Goal: Check status: Check status

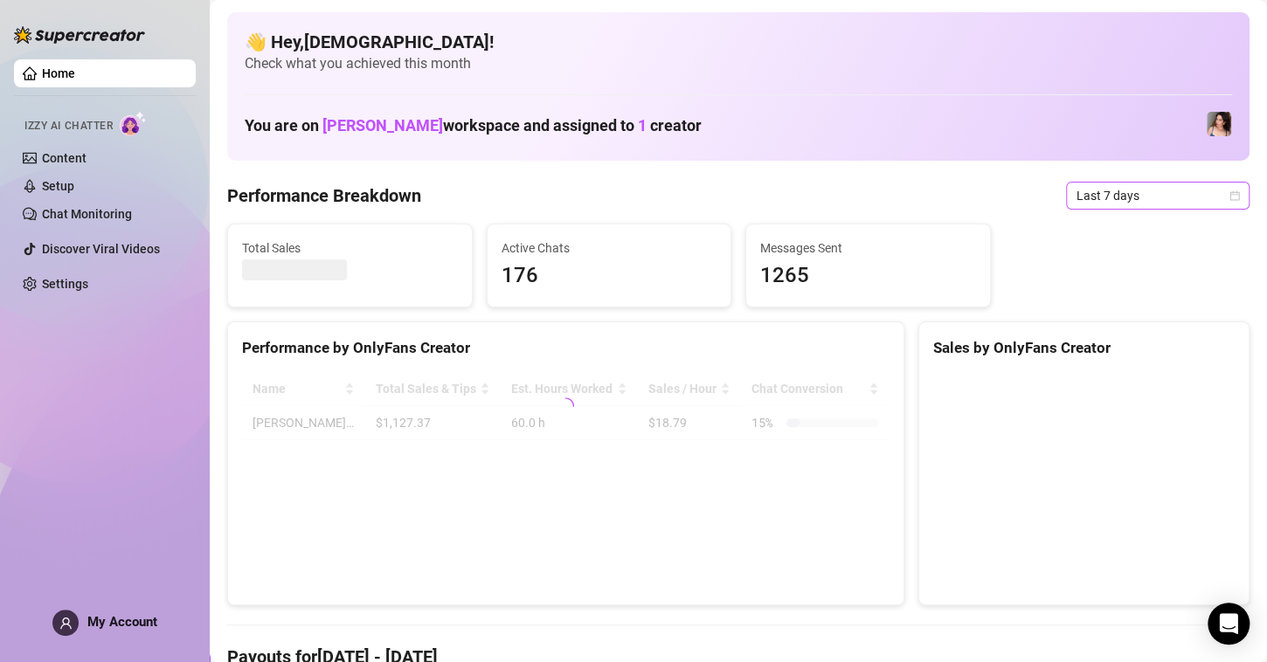
click at [1215, 189] on span "Last 7 days" at bounding box center [1157, 196] width 163 height 26
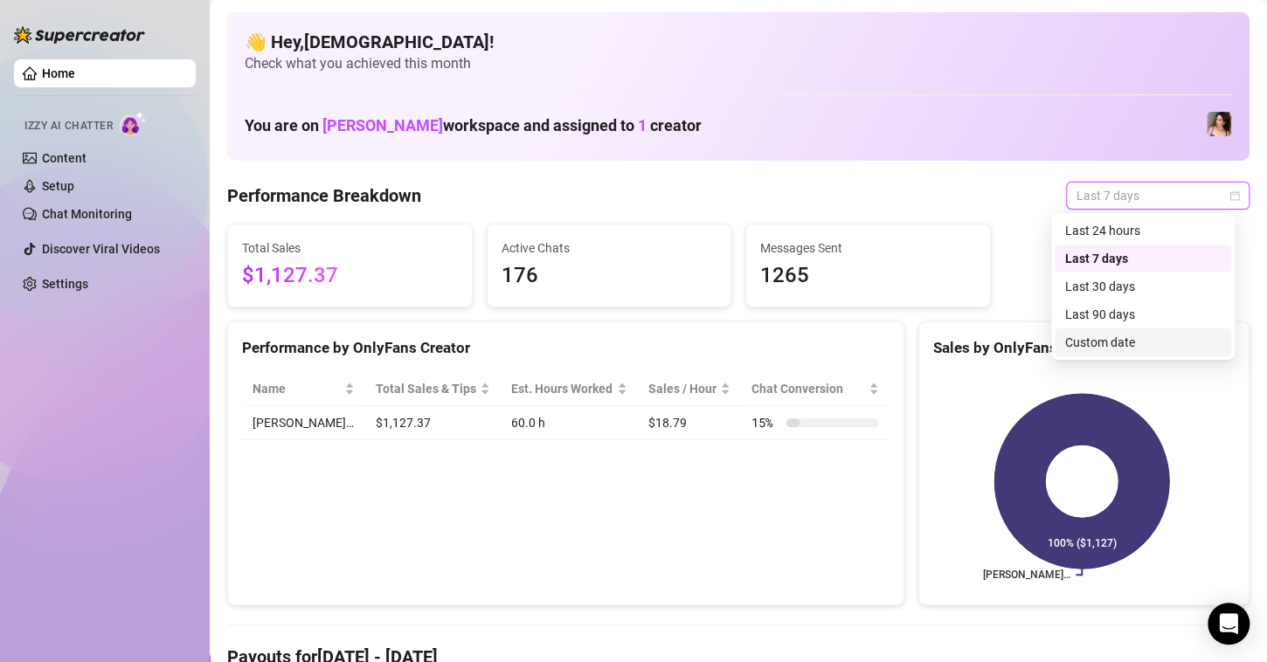
click at [1097, 344] on div "Custom date" at bounding box center [1143, 342] width 156 height 19
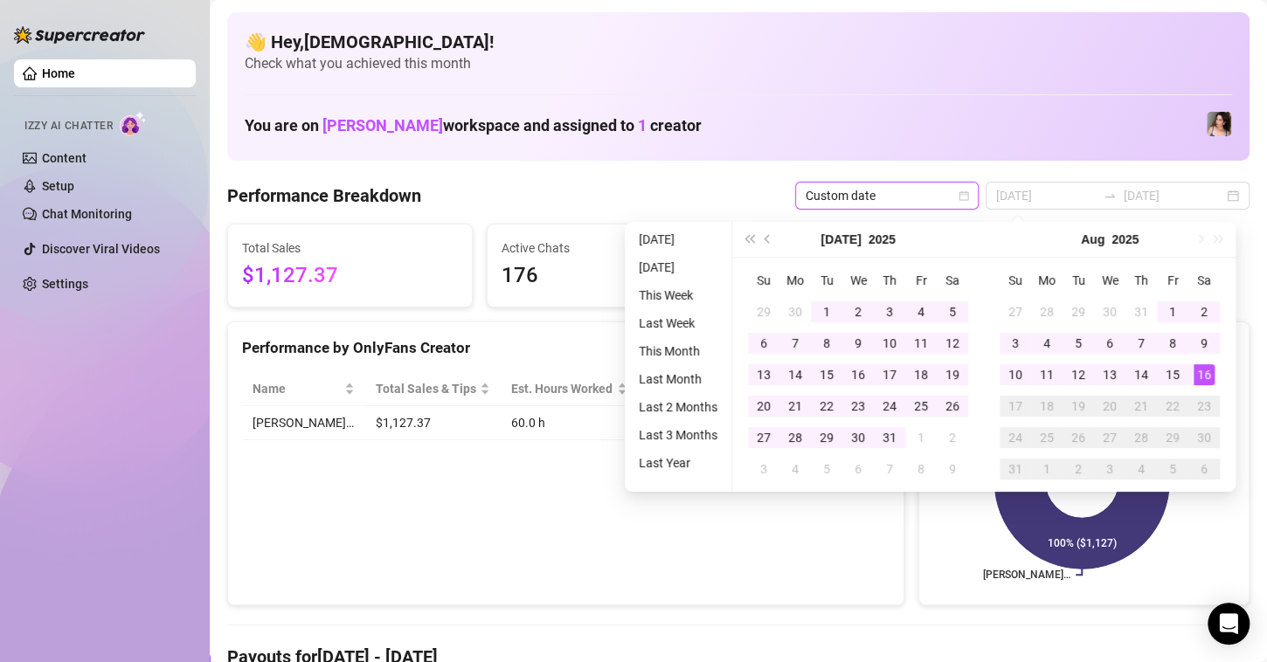
type input "2025-05-16"
type input "[DATE]"
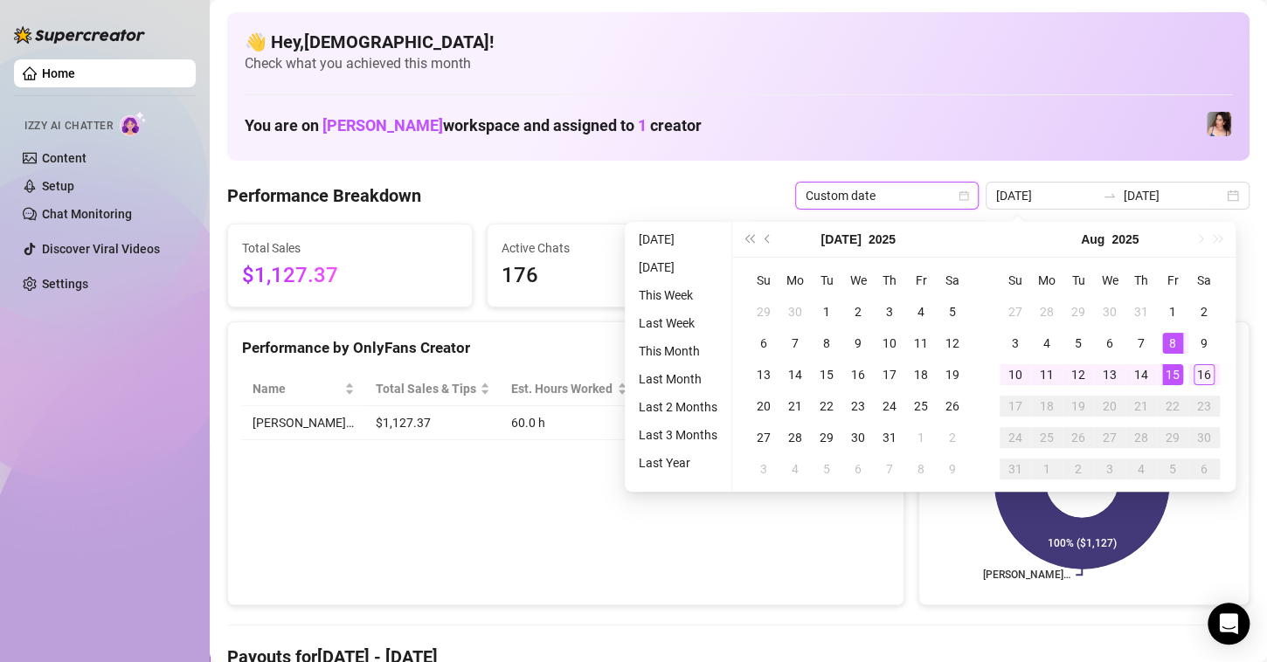
type input "2025-06-16"
type input "[DATE]"
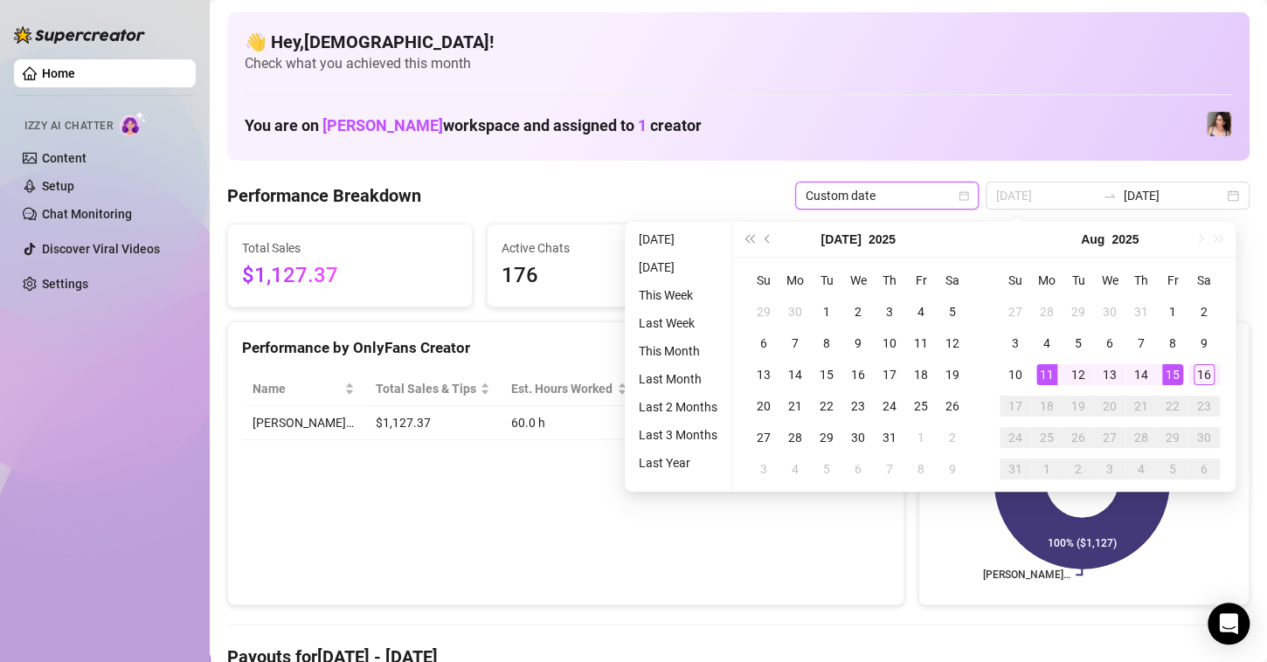
click at [1041, 372] on div "11" at bounding box center [1046, 374] width 21 height 21
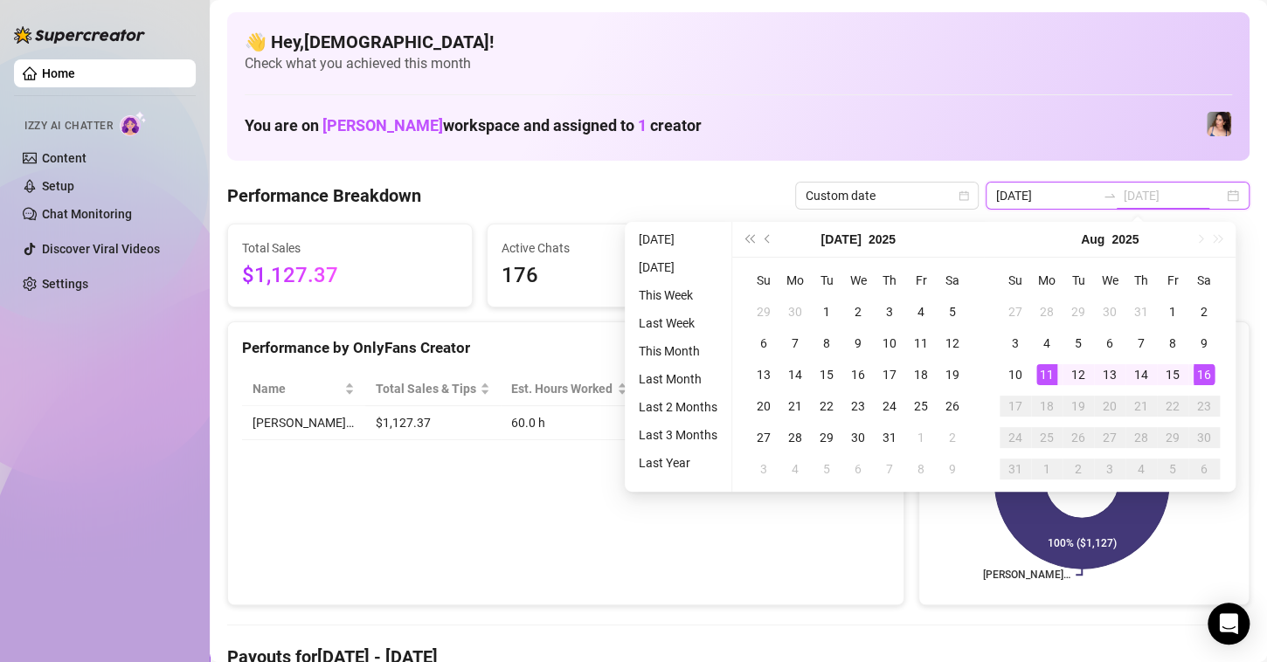
type input "[DATE]"
click at [1201, 381] on div "16" at bounding box center [1204, 374] width 21 height 21
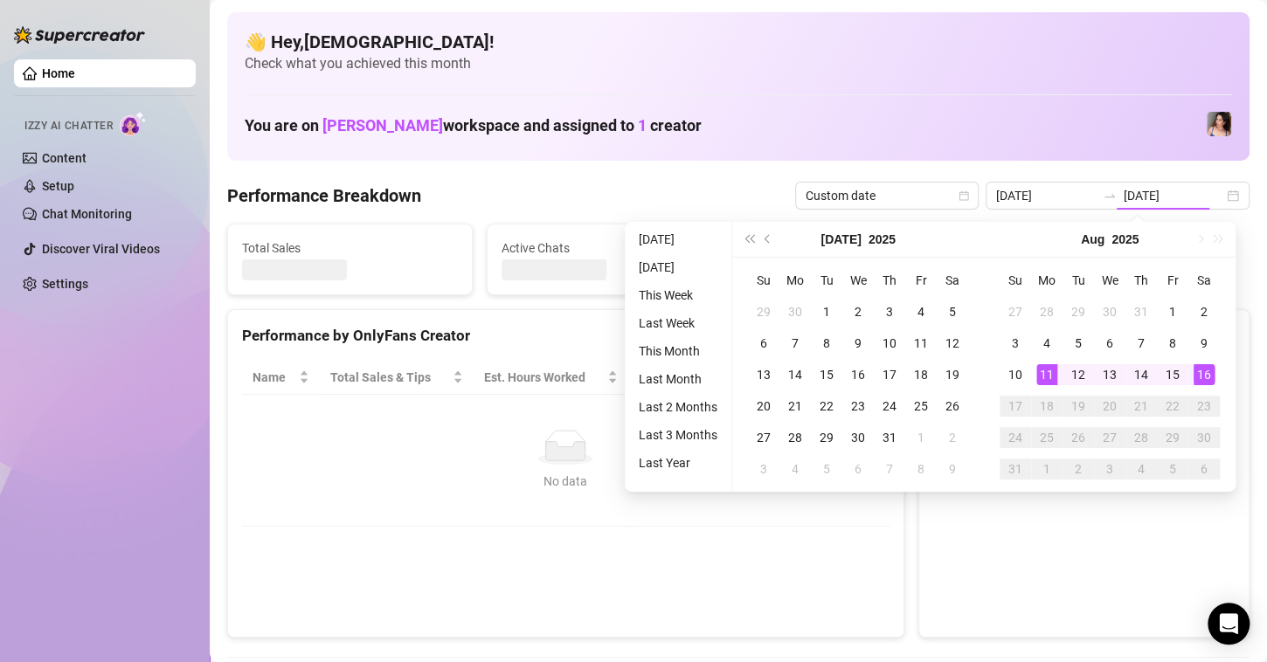
type input "[DATE]"
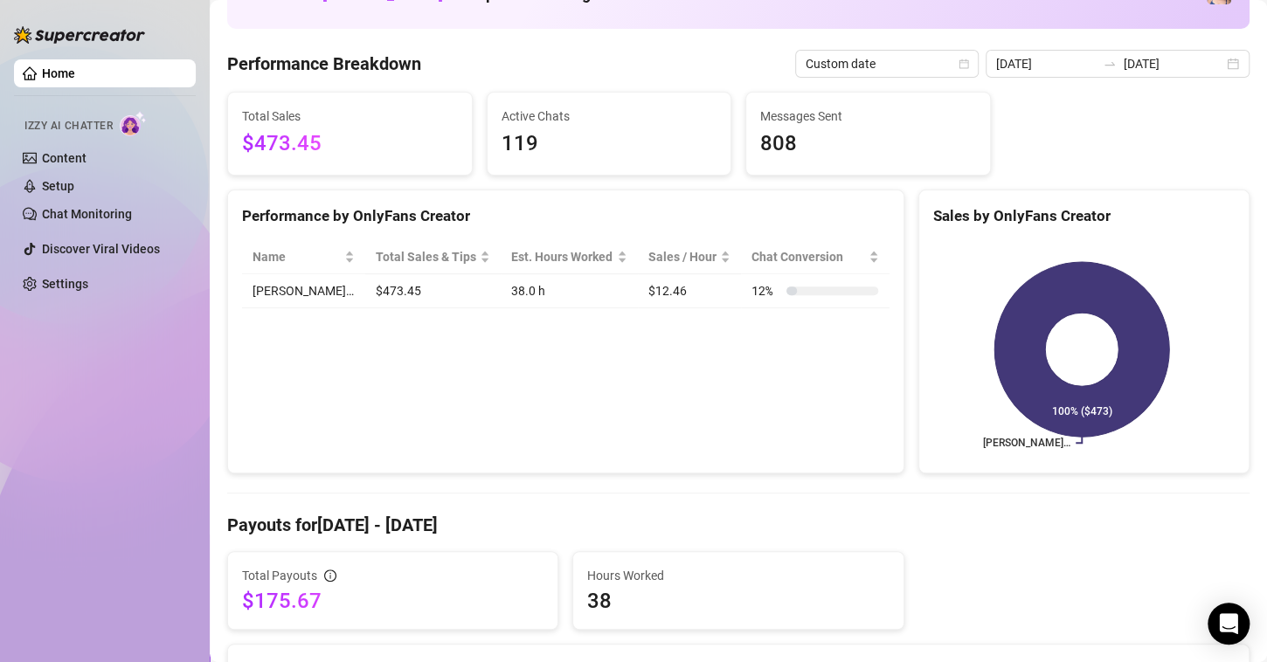
scroll to position [11, 0]
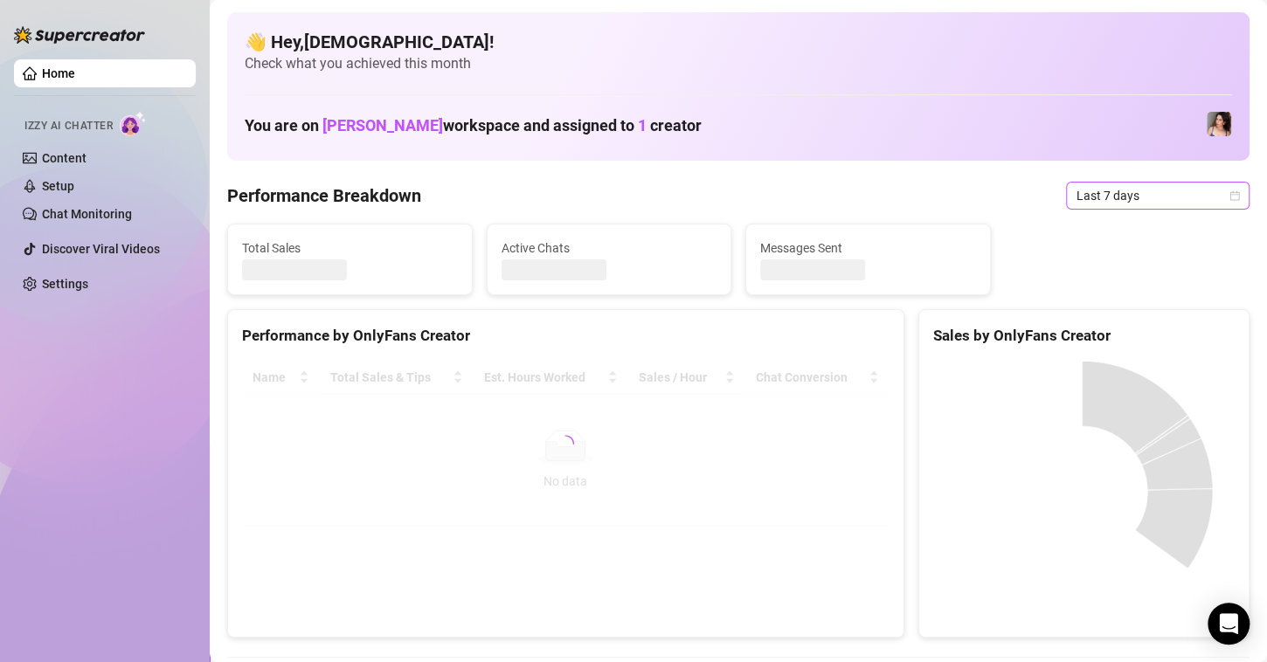
click at [1135, 197] on span "Last 7 days" at bounding box center [1157, 196] width 163 height 26
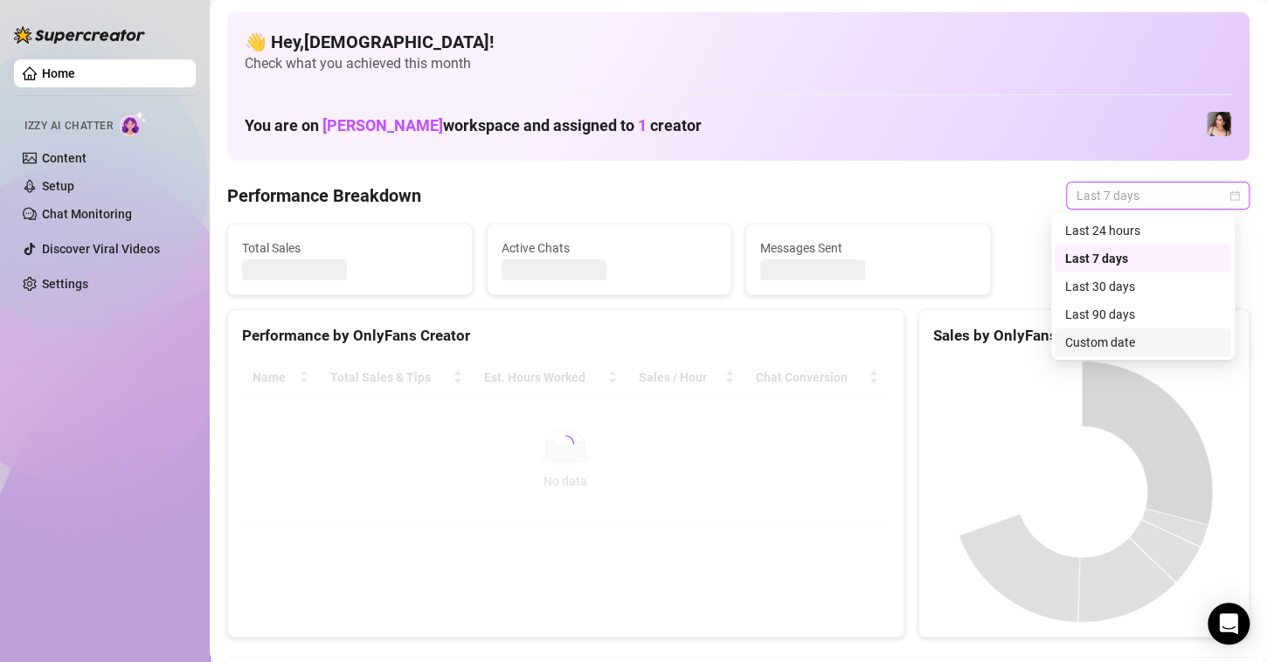
click at [1082, 347] on div "Custom date" at bounding box center [1143, 342] width 156 height 19
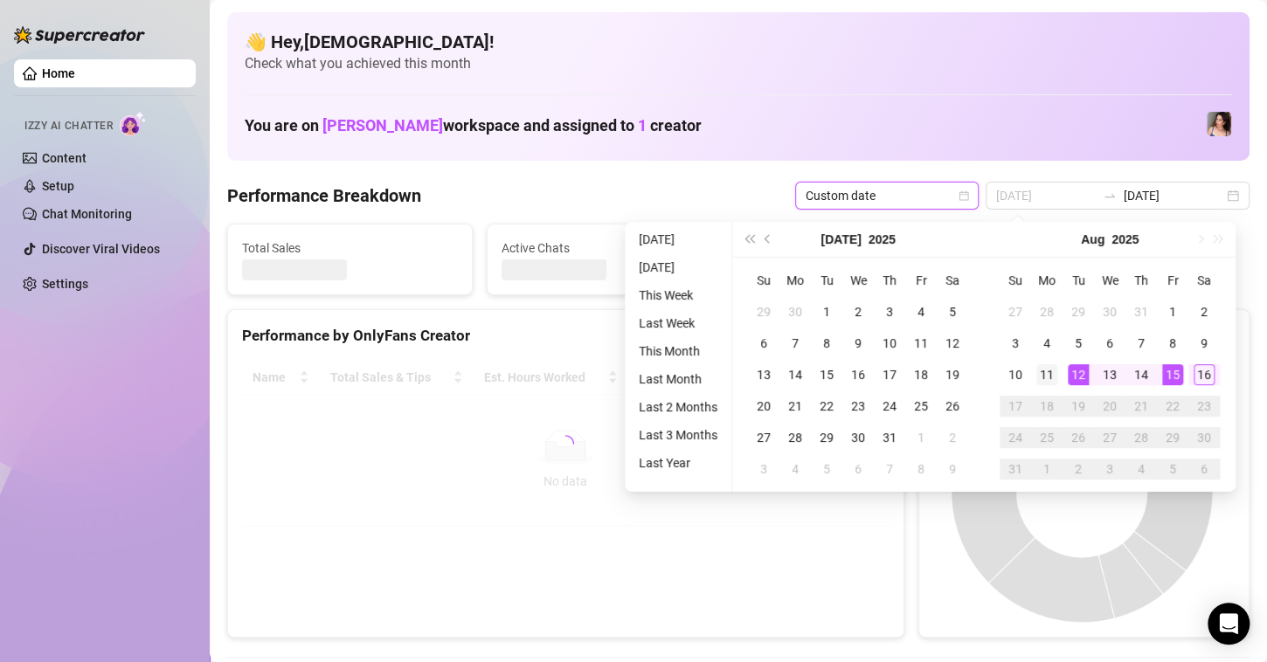
click at [1036, 370] on div "11" at bounding box center [1046, 374] width 21 height 21
type input "[DATE]"
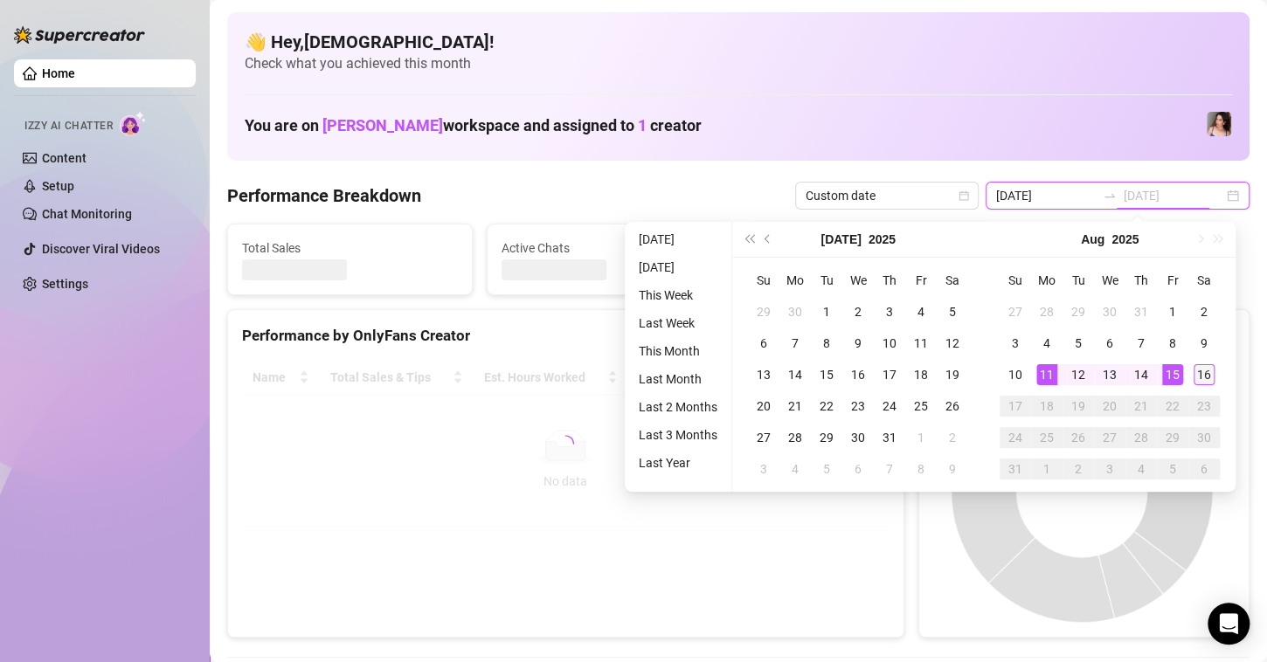
type input "[DATE]"
click at [1201, 374] on div "16" at bounding box center [1204, 374] width 21 height 21
type input "[DATE]"
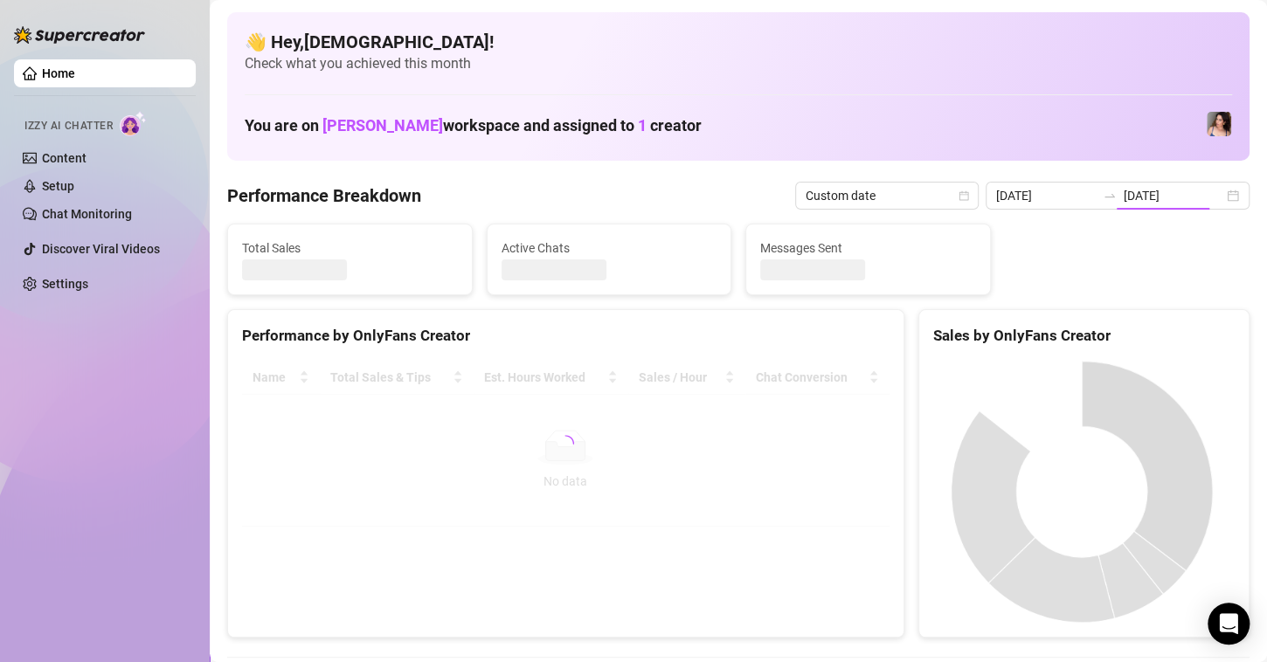
type input "[DATE]"
click at [1031, 200] on input "[DATE]" at bounding box center [1046, 195] width 100 height 19
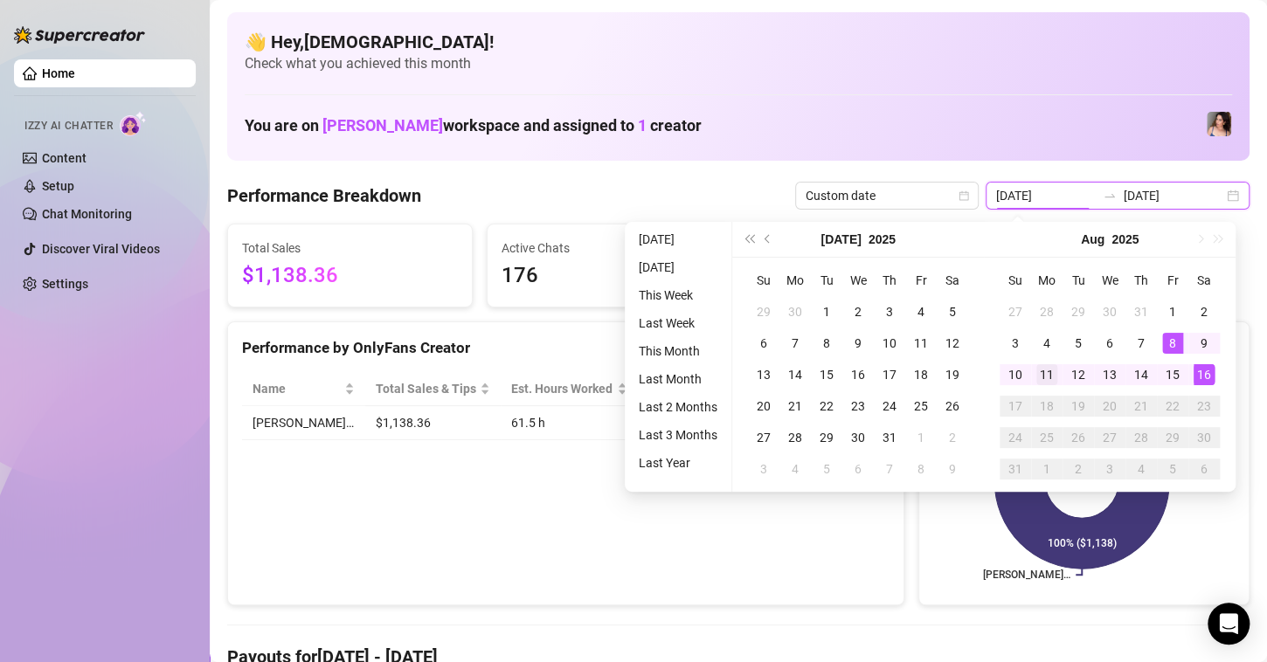
type input "[DATE]"
click at [1050, 376] on div "11" at bounding box center [1046, 374] width 21 height 21
type input "[DATE]"
click at [1199, 375] on div "16" at bounding box center [1204, 374] width 21 height 21
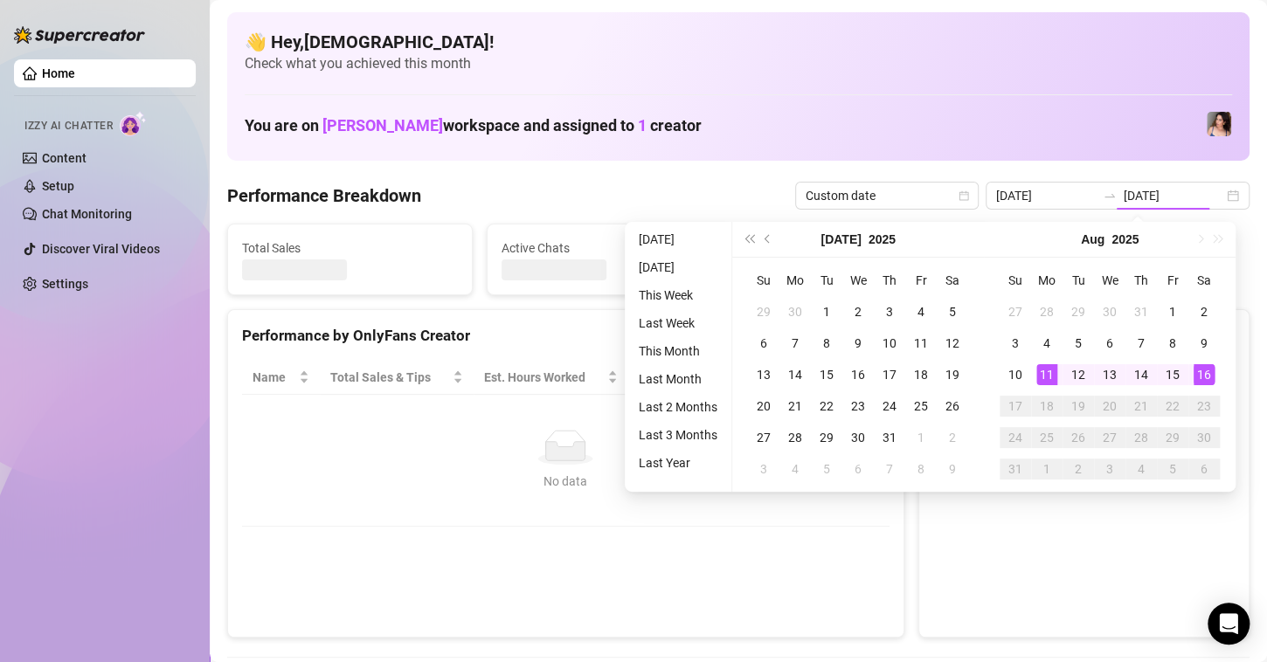
type input "[DATE]"
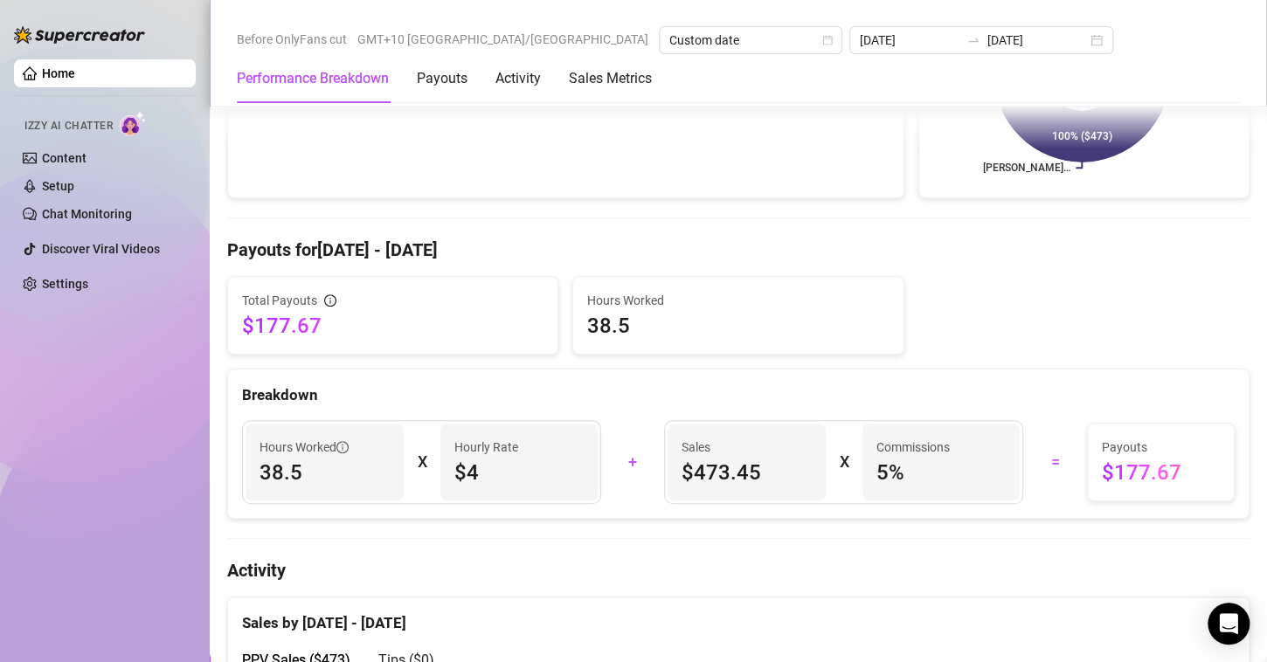
scroll to position [437, 0]
